Goal: Transaction & Acquisition: Purchase product/service

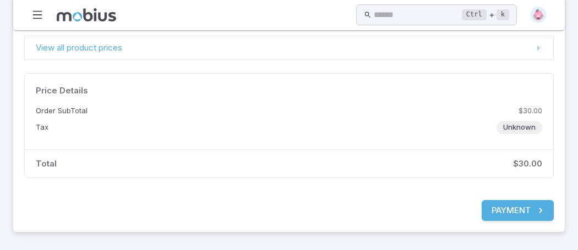
scroll to position [250, 0]
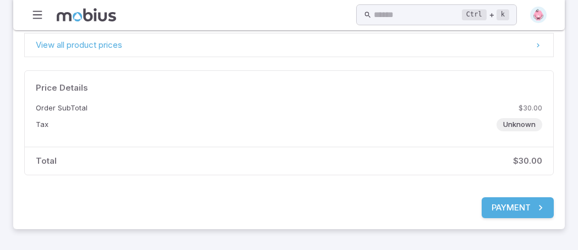
click at [507, 197] on button "Payment" at bounding box center [517, 207] width 72 height 21
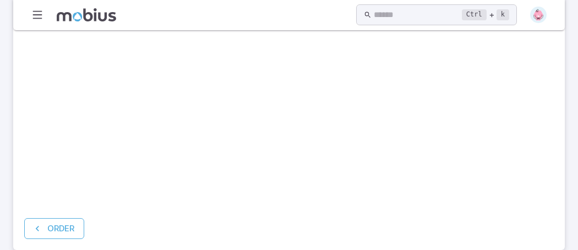
scroll to position [381, 0]
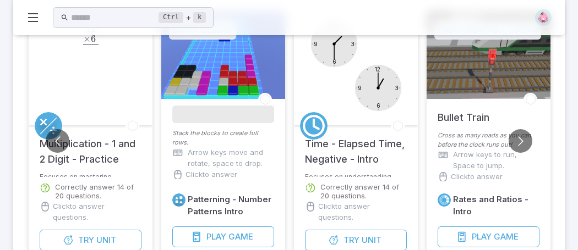
scroll to position [131, 0]
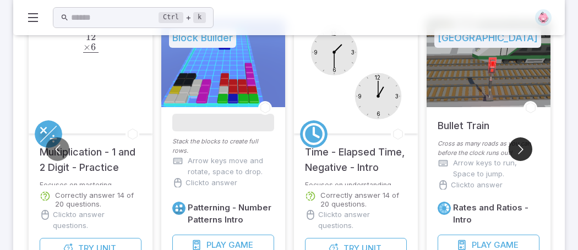
click at [519, 147] on button "Go to next slide" at bounding box center [520, 150] width 24 height 24
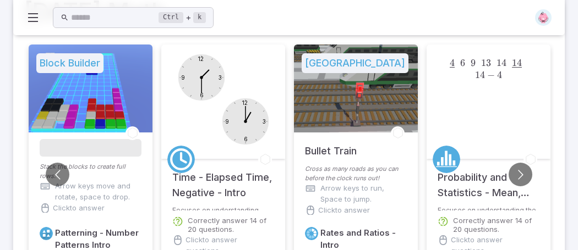
scroll to position [90, 0]
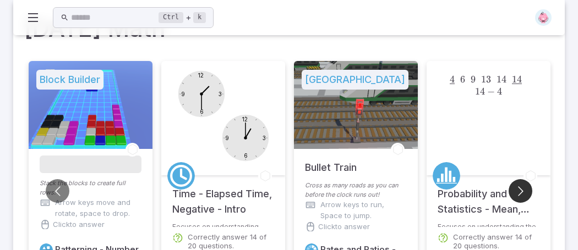
click at [518, 188] on button "Go to next slide" at bounding box center [520, 191] width 24 height 24
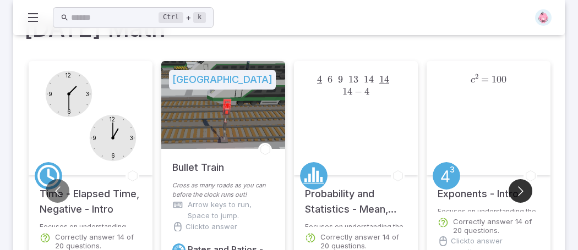
click at [518, 188] on button "Go to next slide" at bounding box center [520, 191] width 24 height 24
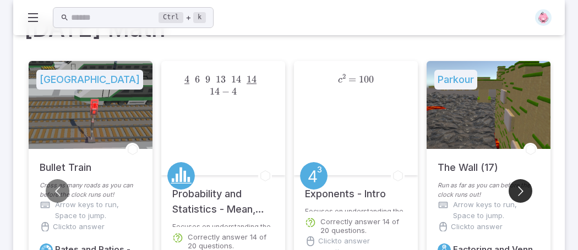
click at [518, 188] on button "Go to next slide" at bounding box center [520, 191] width 24 height 24
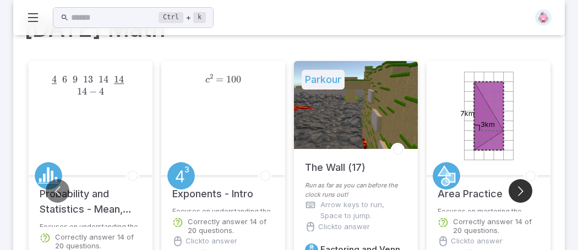
click at [518, 188] on button "Go to next slide" at bounding box center [520, 191] width 24 height 24
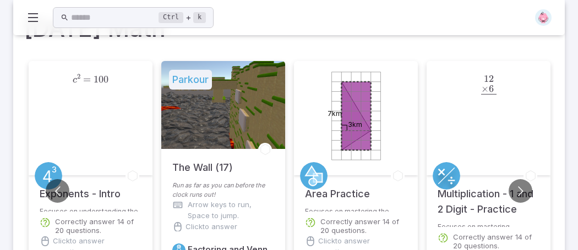
click at [490, 109] on div "12 . × 6 . ‾ \begin{aligned}12\hphantom{.}\\[-0.5em]\underline{\times 6\hphanto…" at bounding box center [488, 118] width 114 height 114
click at [479, 221] on div "Multiplication - 1 and 2 Digit - Practice" at bounding box center [488, 198] width 124 height 47
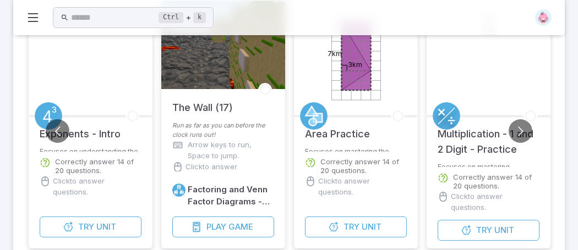
scroll to position [153, 0]
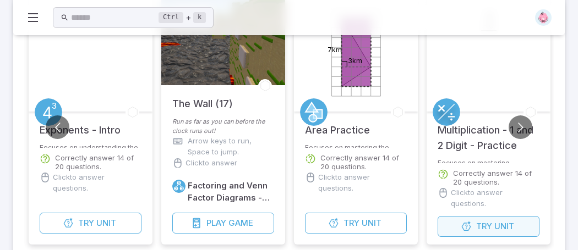
click at [488, 226] on span "Try" at bounding box center [484, 227] width 16 height 12
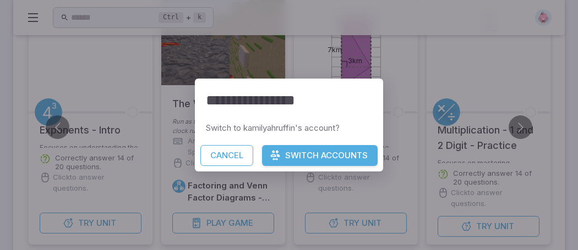
click at [297, 161] on button "Switch Accounts" at bounding box center [320, 155] width 116 height 21
